Goal: Complete application form: Complete application form

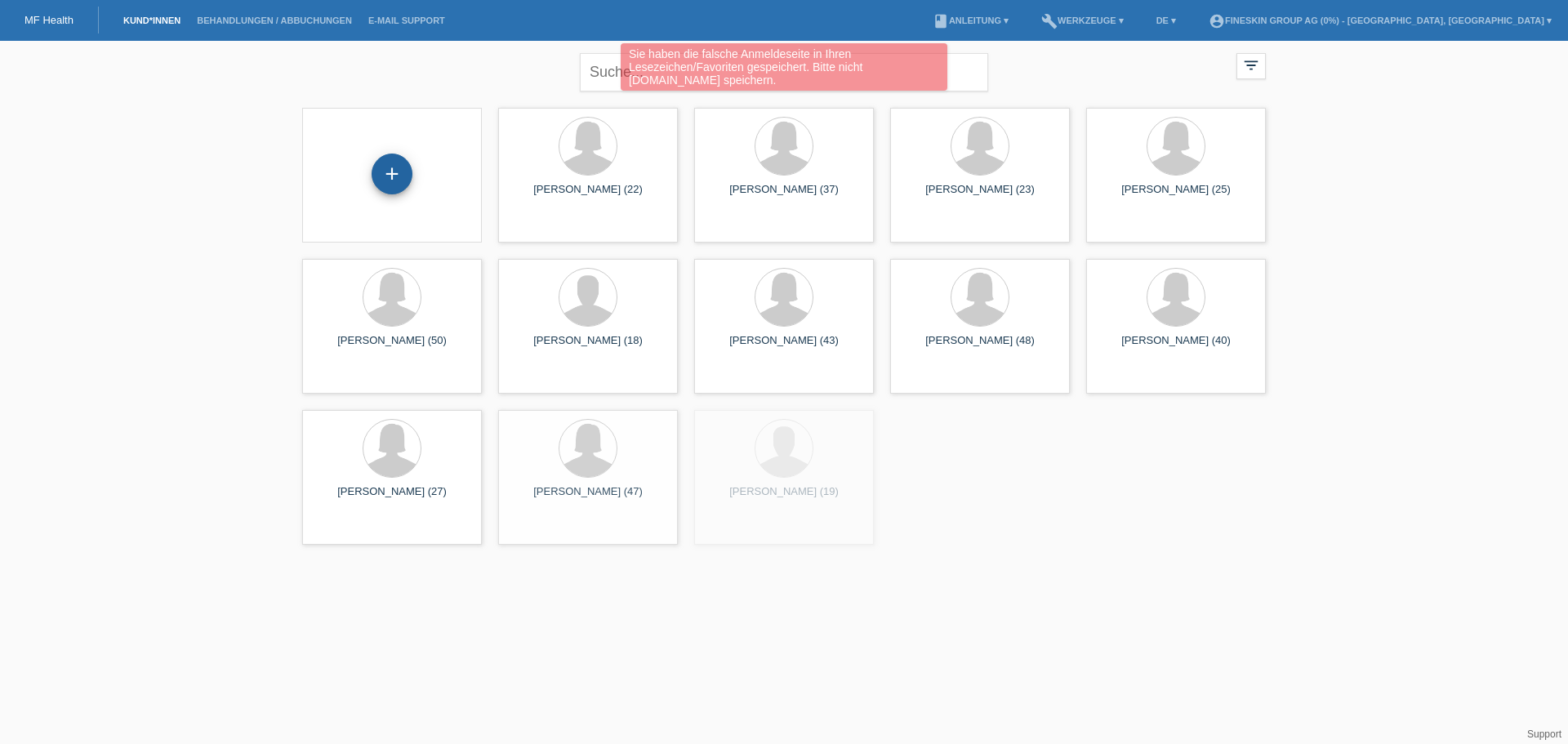
click at [379, 174] on div "+" at bounding box center [392, 174] width 41 height 41
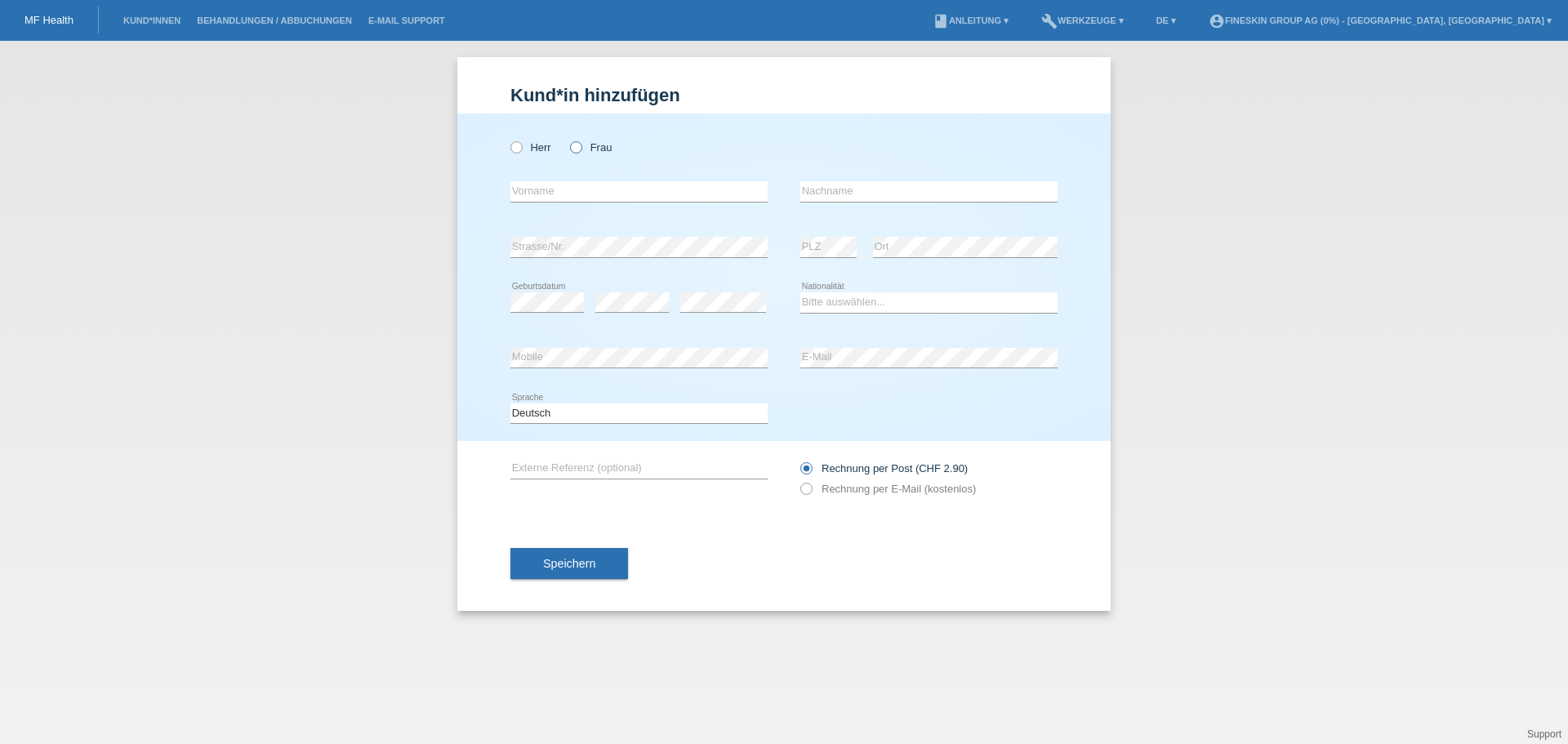
click at [568, 139] on icon at bounding box center [568, 139] width 0 height 0
click at [576, 150] on input "Frau" at bounding box center [575, 146] width 10 height 10
radio input "true"
click at [585, 185] on input "text" at bounding box center [638, 192] width 257 height 21
type input "Marziyeh"
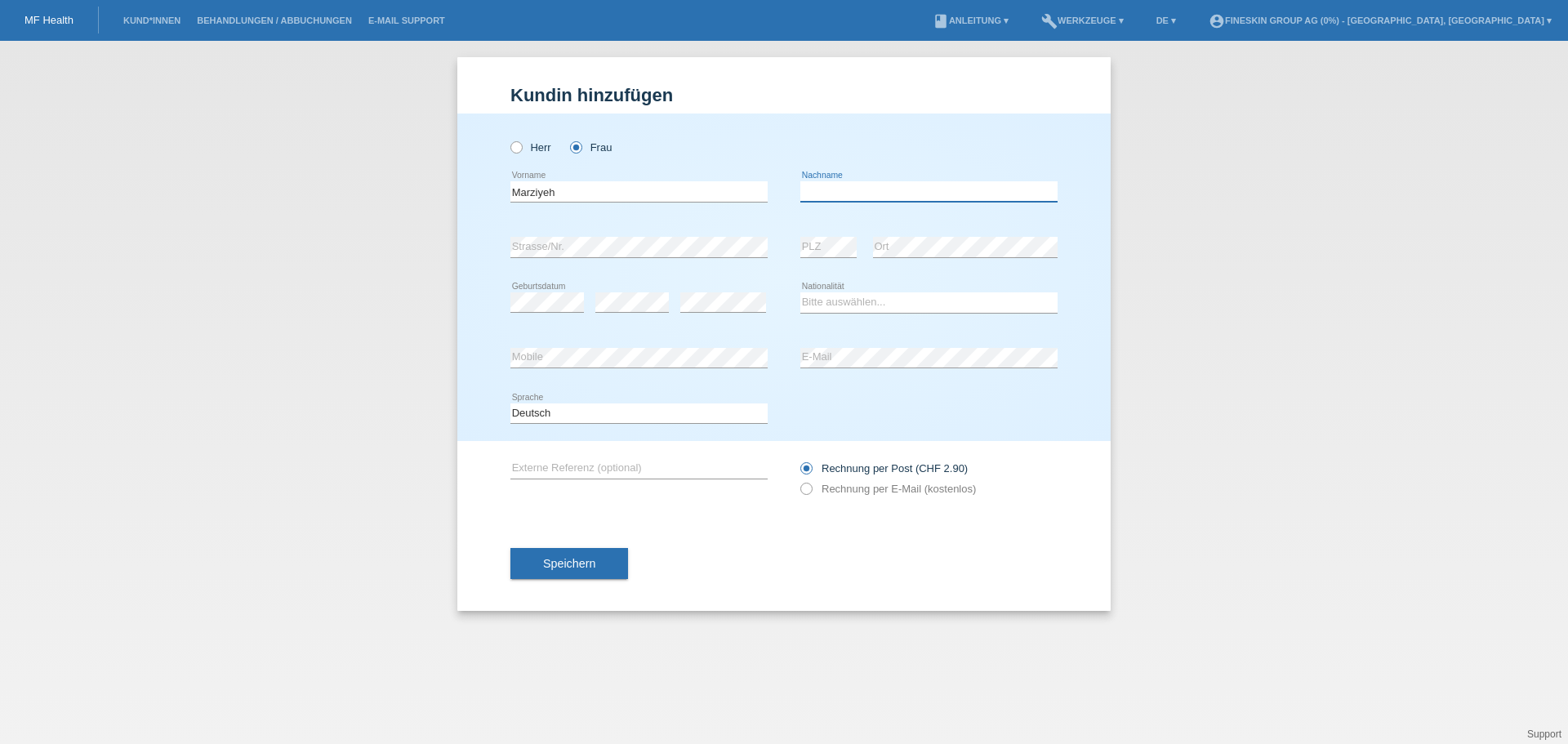
click at [848, 192] on input "text" at bounding box center [929, 192] width 257 height 21
type input "Loloshahvar"
click at [825, 302] on select "Bitte auswählen... Schweiz Deutschland Liechtenstein Österreich ------------ Af…" at bounding box center [929, 302] width 257 height 20
select select "CH"
click at [801, 293] on select "Bitte auswählen... Schweiz Deutschland Liechtenstein Österreich ------------ Af…" at bounding box center [929, 302] width 257 height 20
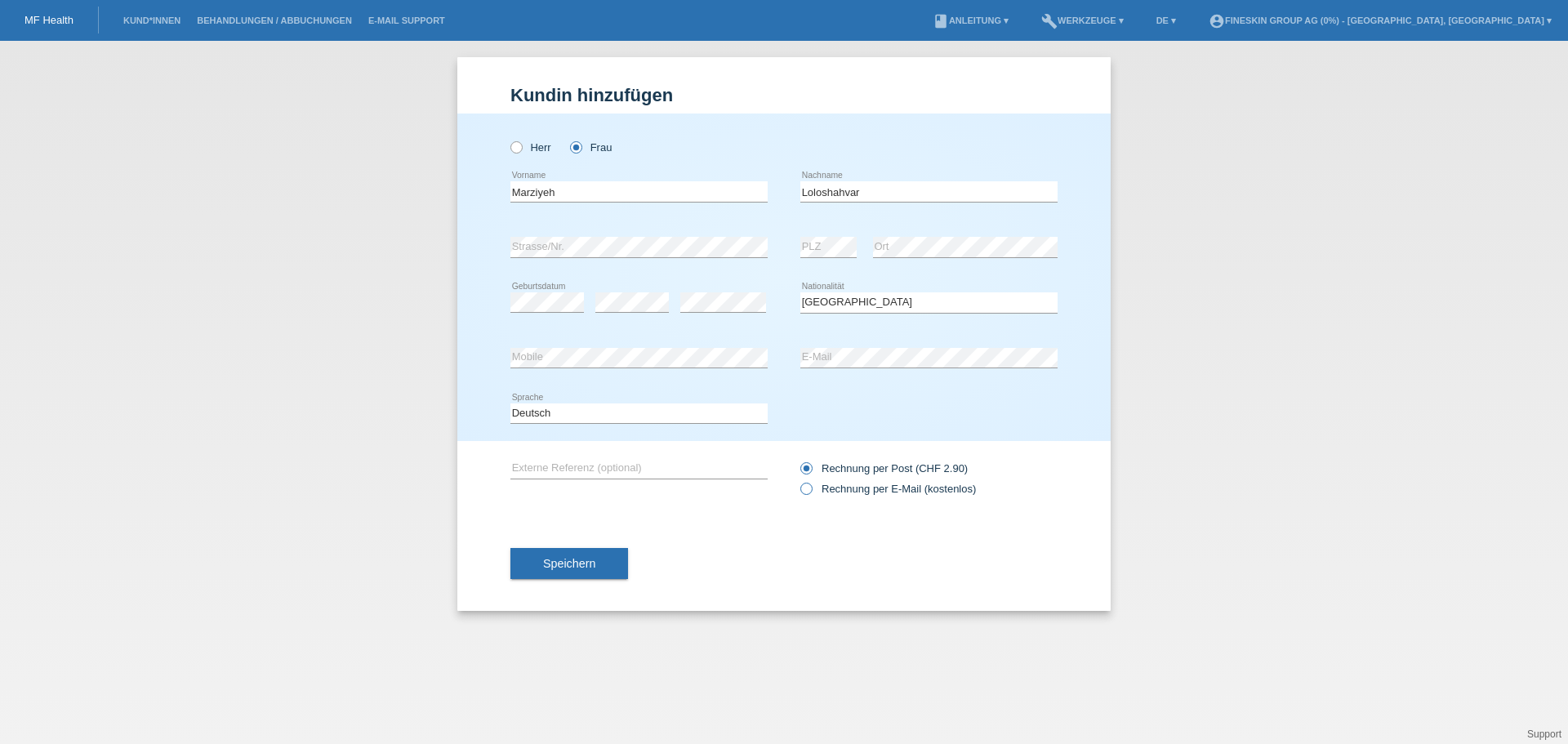
click at [851, 495] on label "Rechnung per E-Mail (kostenlos)" at bounding box center [889, 489] width 176 height 12
click at [811, 495] on input "Rechnung per E-Mail (kostenlos)" at bounding box center [805, 494] width 10 height 21
radio input "true"
click at [592, 562] on span "Speichern" at bounding box center [569, 564] width 52 height 13
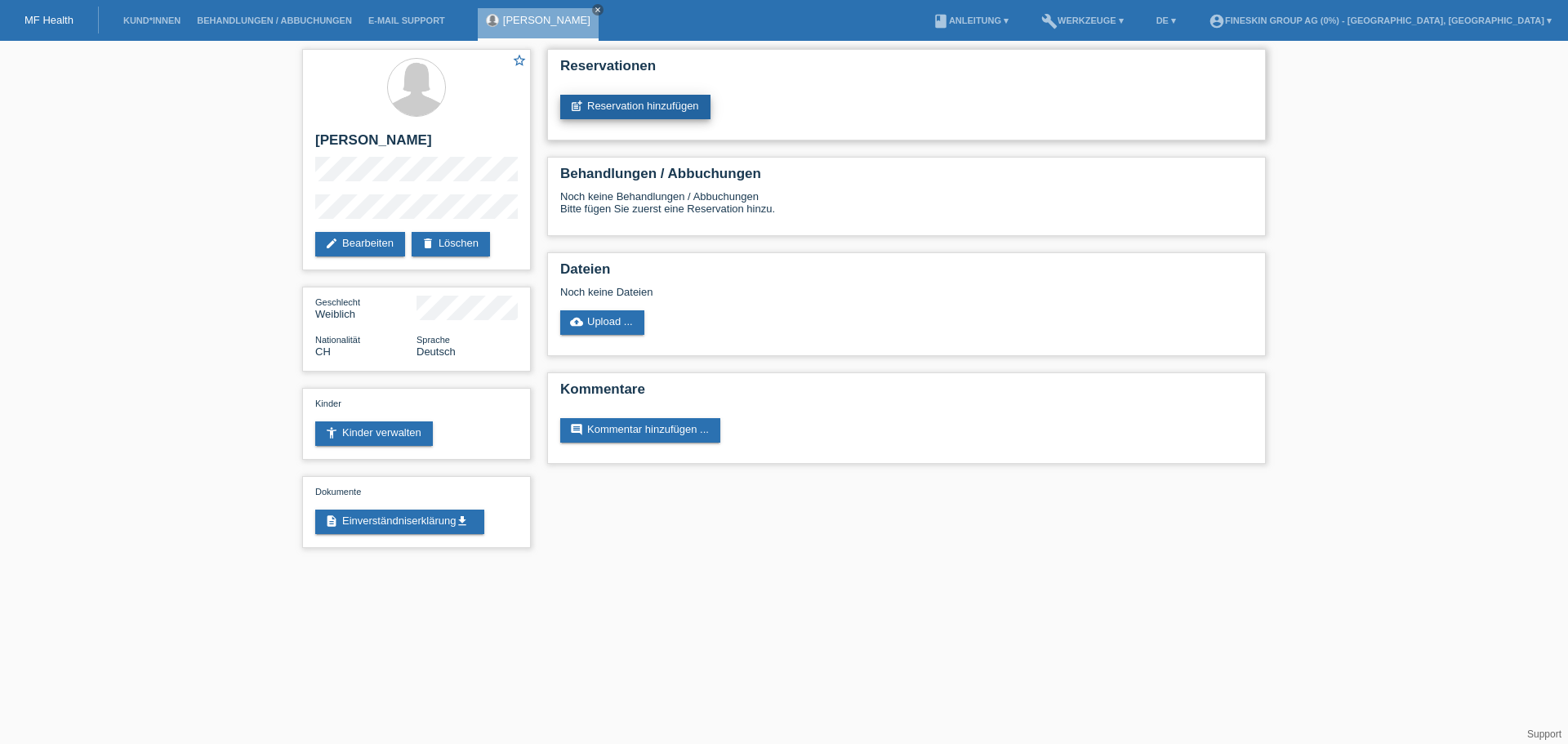
click at [663, 118] on link "post_add Reservation hinzufügen" at bounding box center [635, 107] width 150 height 24
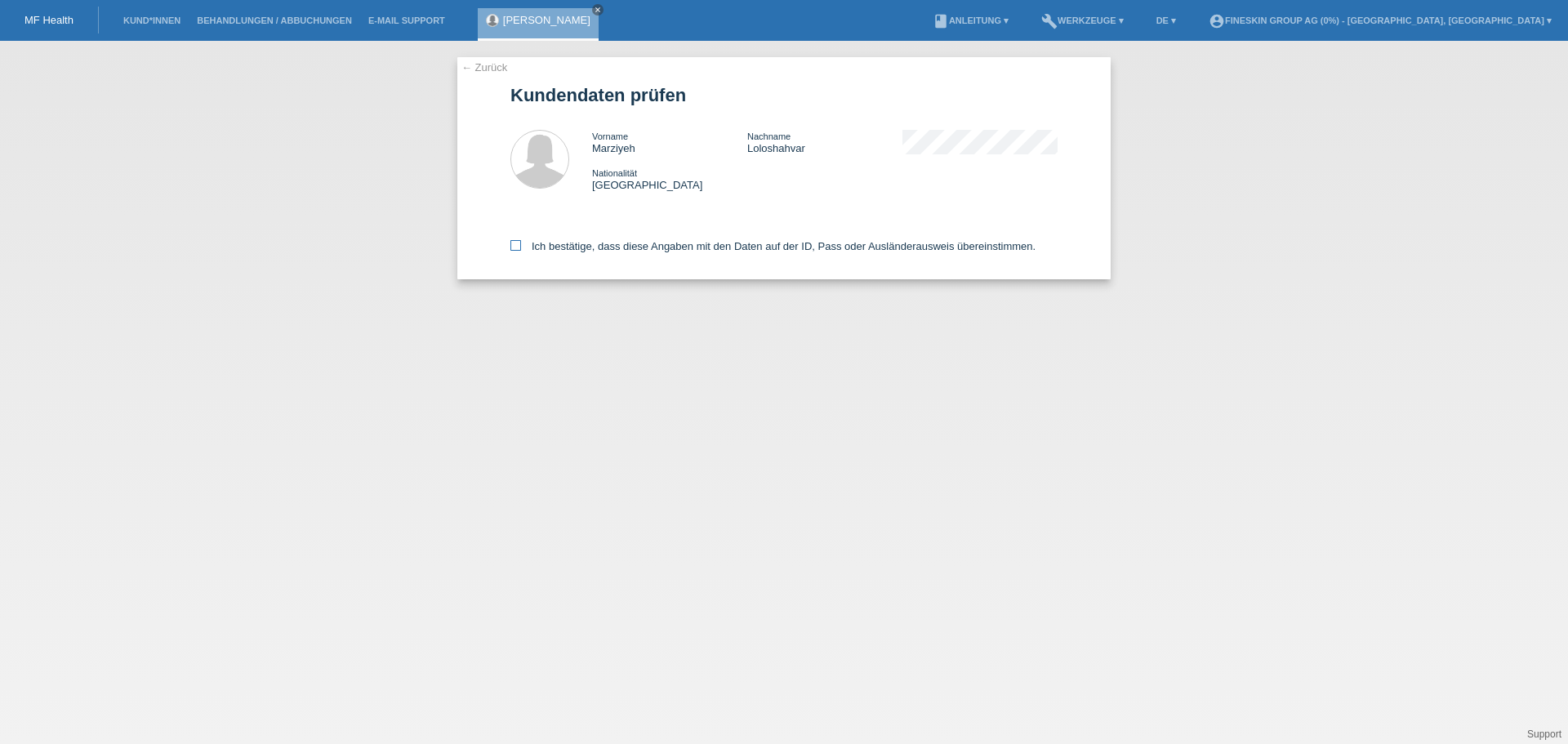
click at [706, 244] on label "Ich bestätige, dass diese Angaben mit den Daten auf der ID, Pass oder Ausländer…" at bounding box center [773, 246] width 525 height 12
click at [521, 244] on input "Ich bestätige, dass diese Angaben mit den Daten auf der ID, Pass oder Ausländer…" at bounding box center [515, 245] width 10 height 10
checkbox input "true"
